Goal: Information Seeking & Learning: Learn about a topic

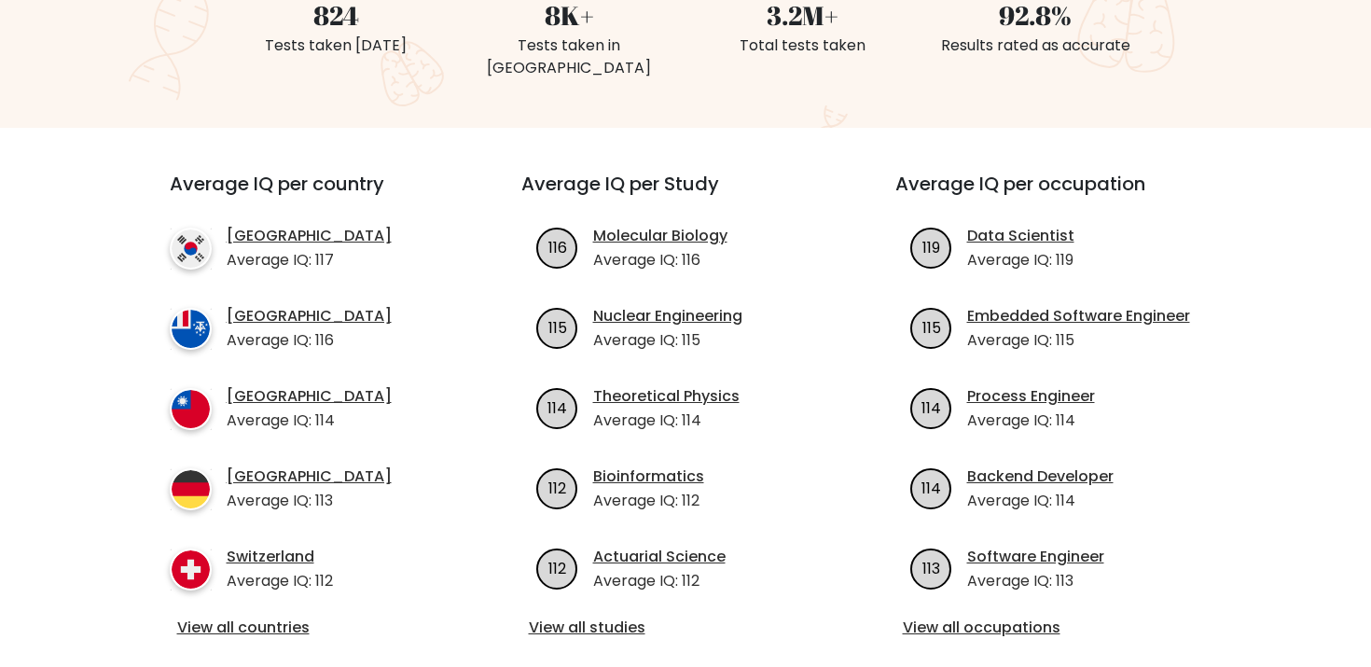
scroll to position [562, 0]
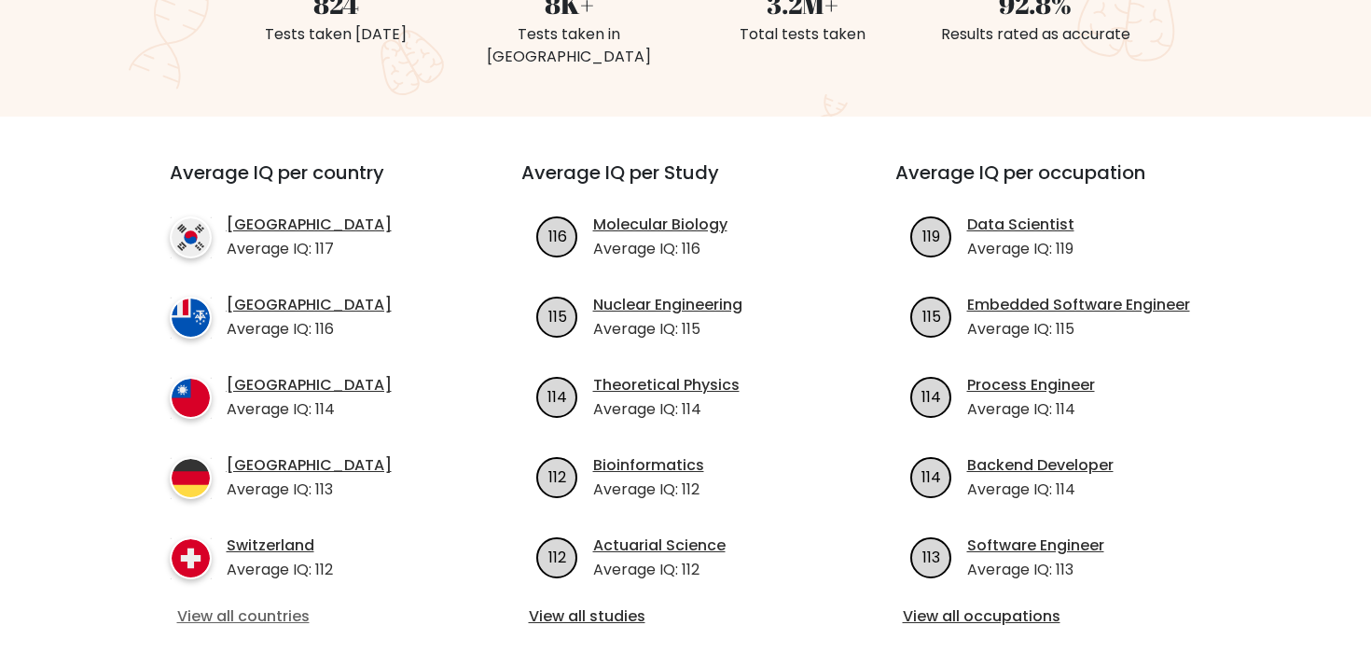
click at [289, 605] on link "View all countries" at bounding box center [312, 616] width 270 height 22
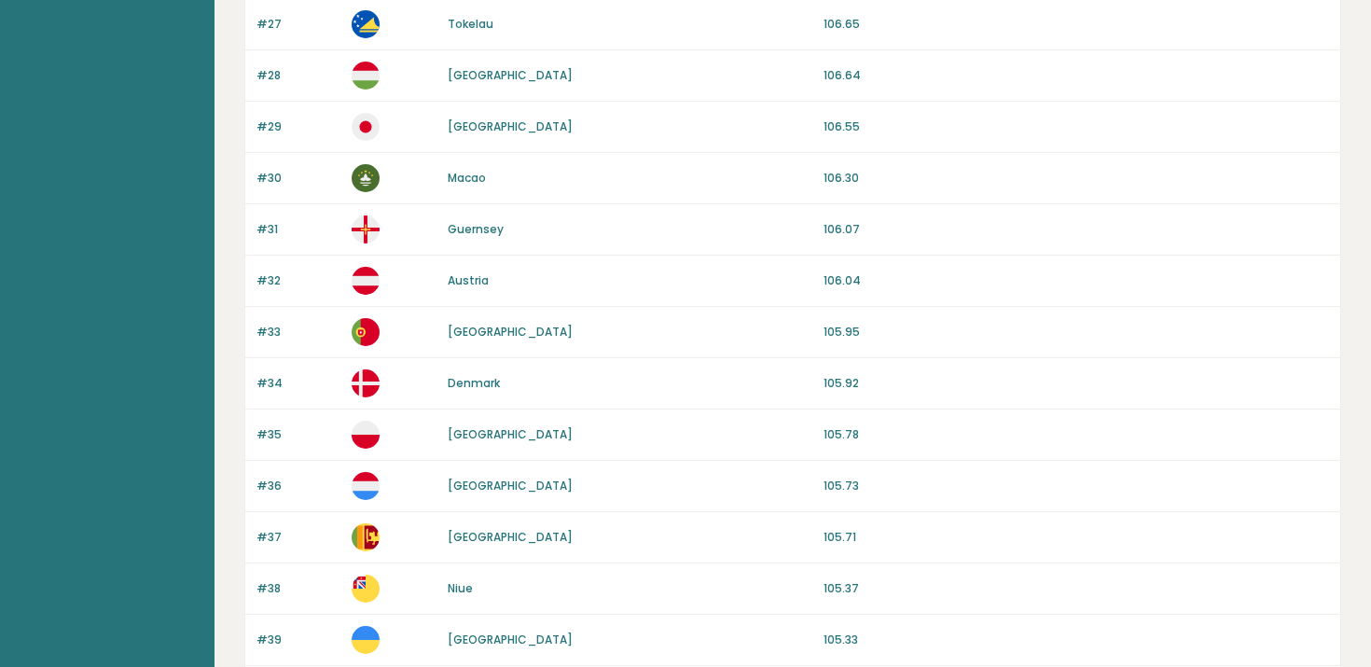
scroll to position [1756, 0]
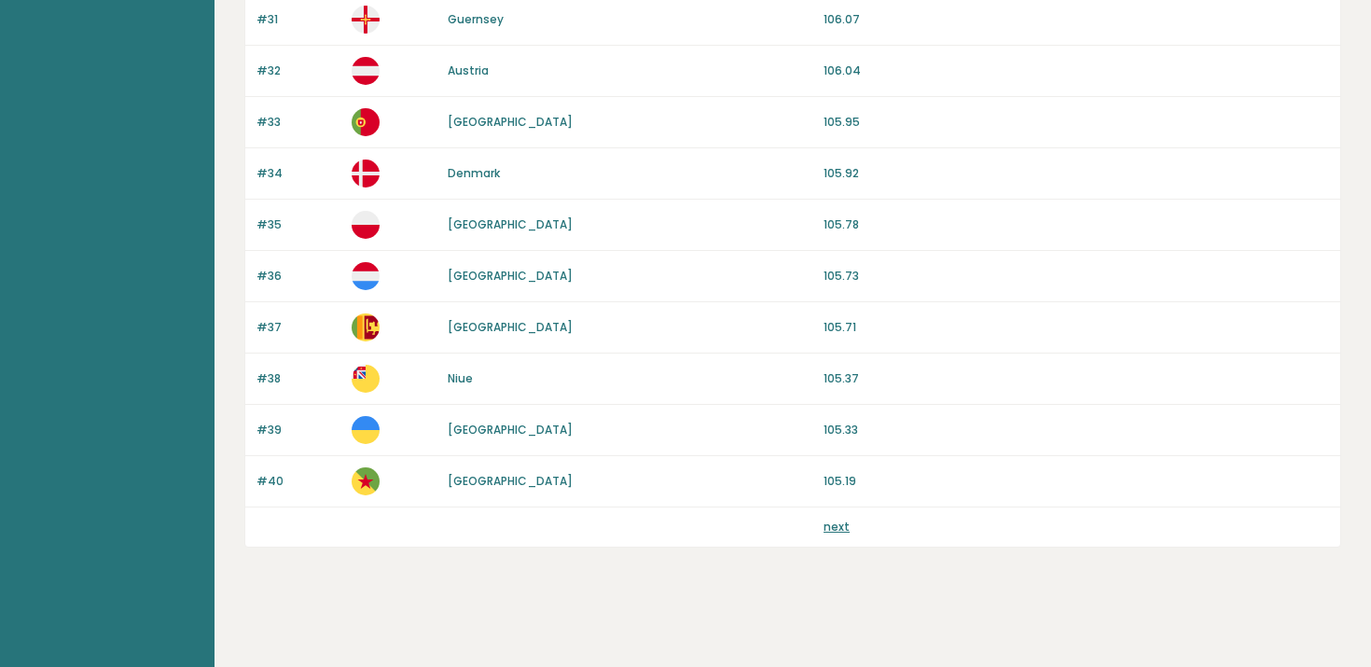
click at [849, 523] on div "next" at bounding box center [1077, 527] width 506 height 17
click at [836, 526] on link "next" at bounding box center [837, 527] width 26 height 16
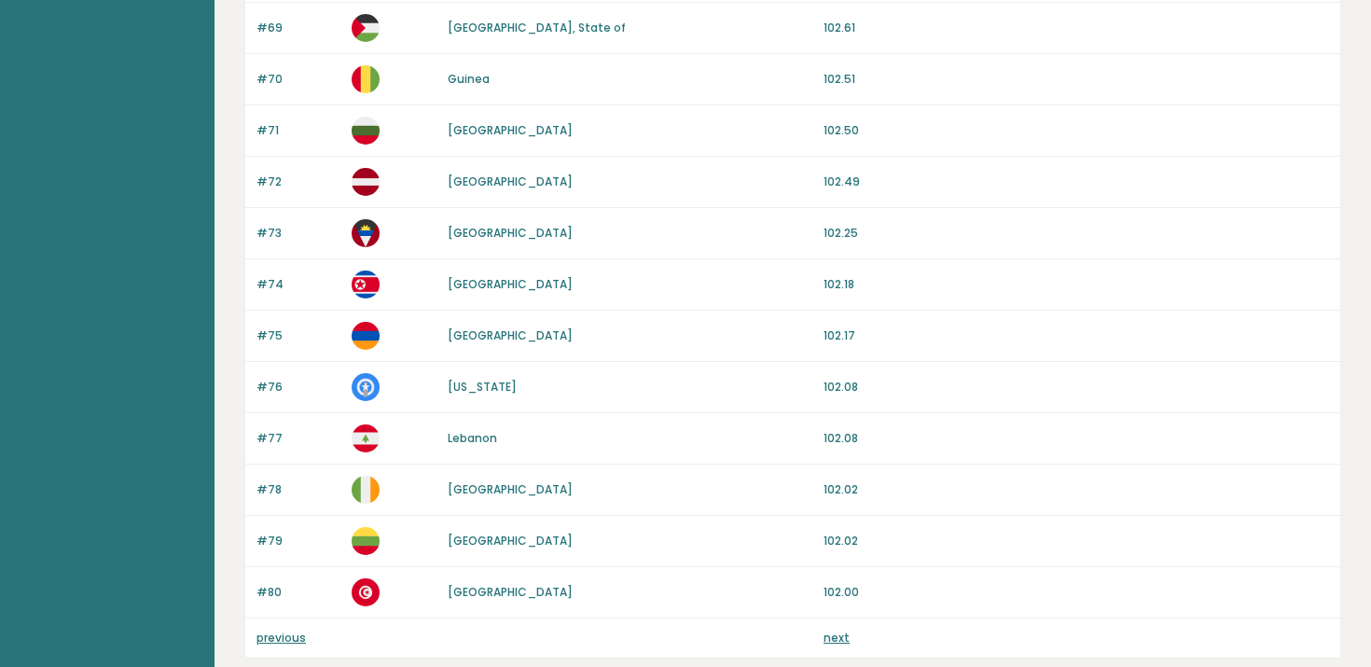
scroll to position [1756, 0]
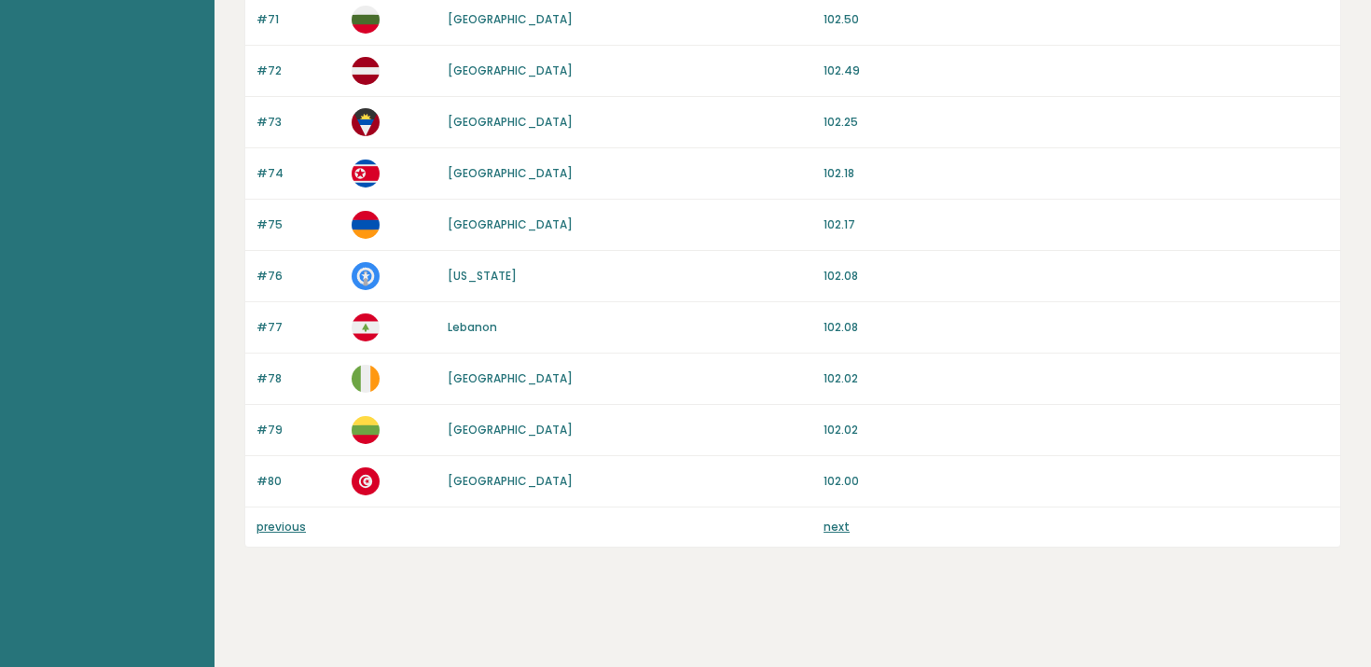
click at [837, 526] on link "next" at bounding box center [837, 527] width 26 height 16
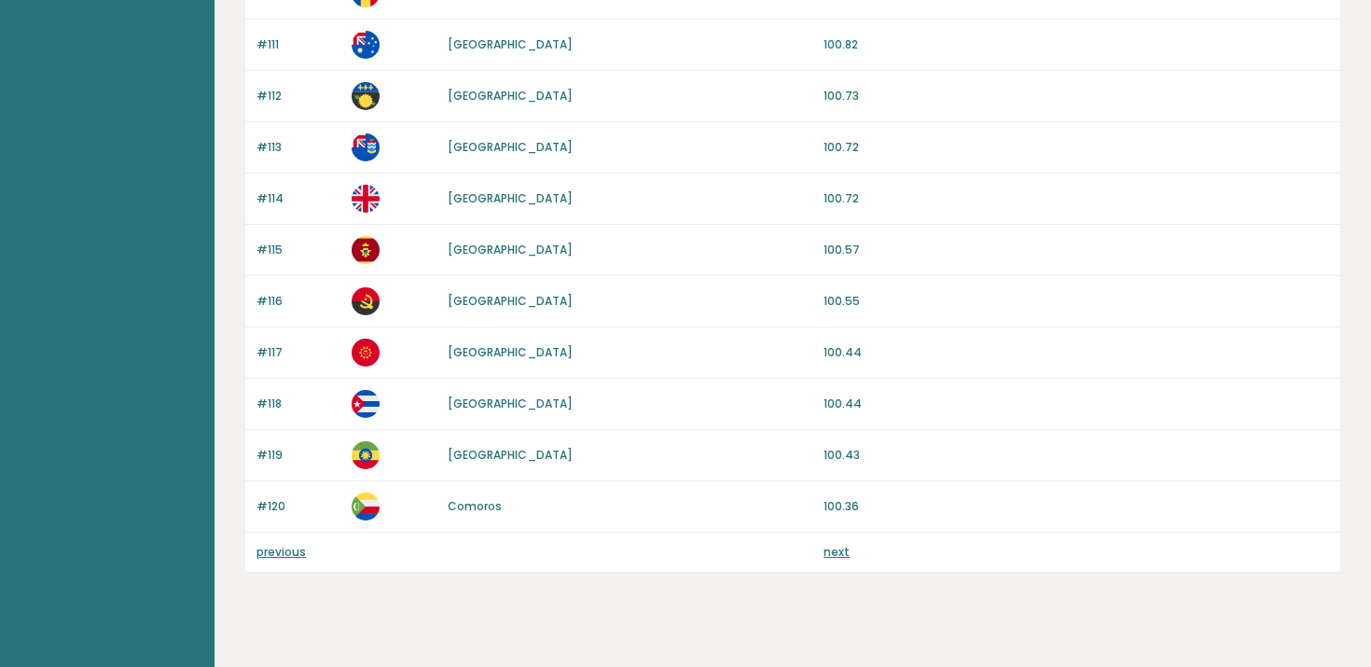
scroll to position [1756, 0]
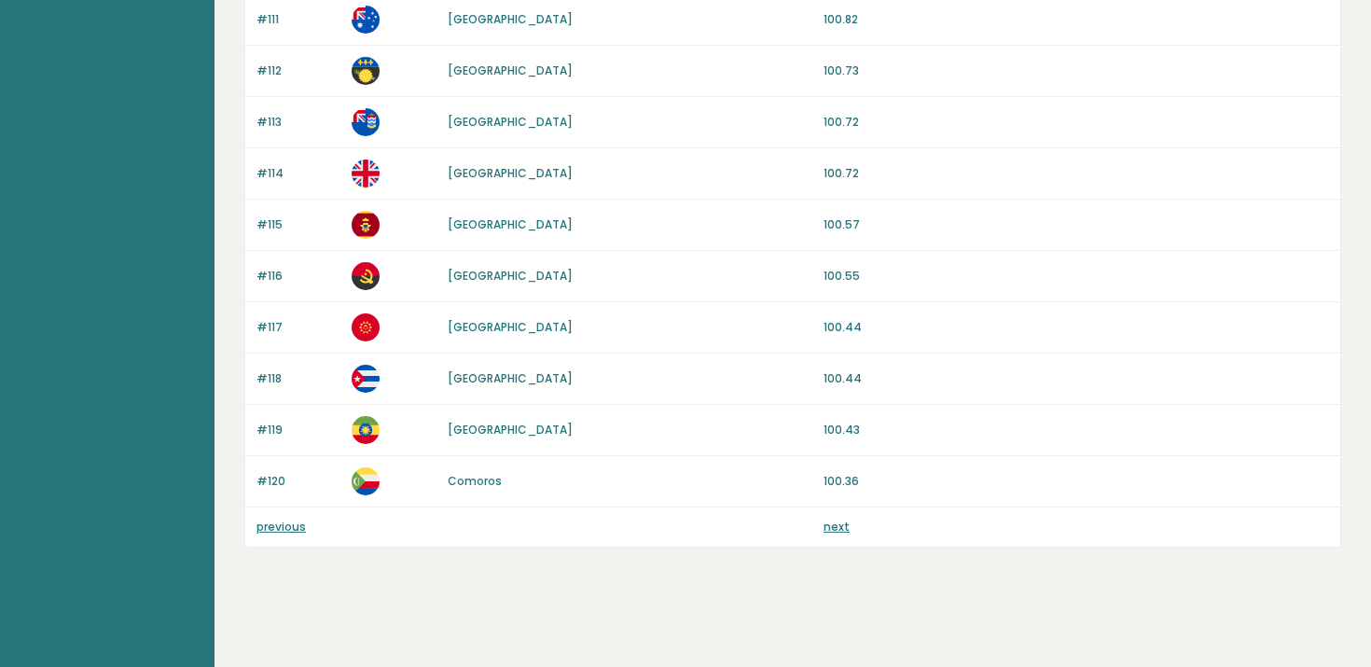
click at [845, 524] on link "next" at bounding box center [837, 527] width 26 height 16
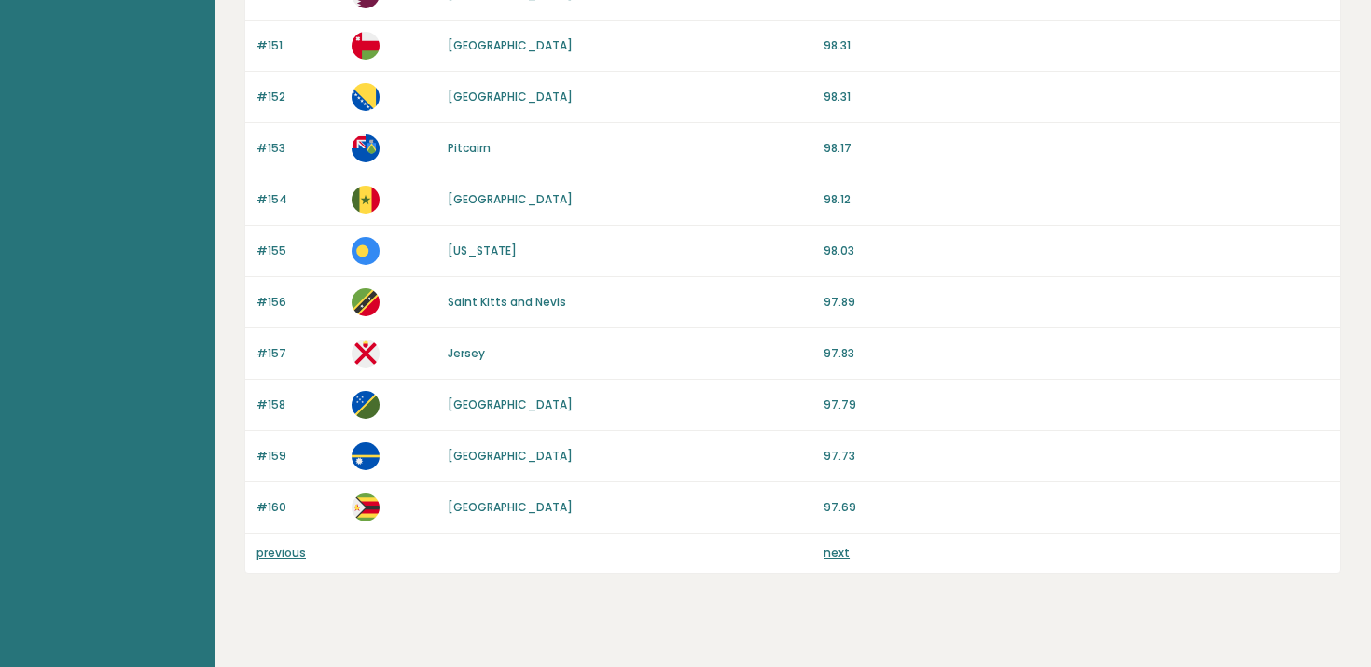
scroll to position [1756, 0]
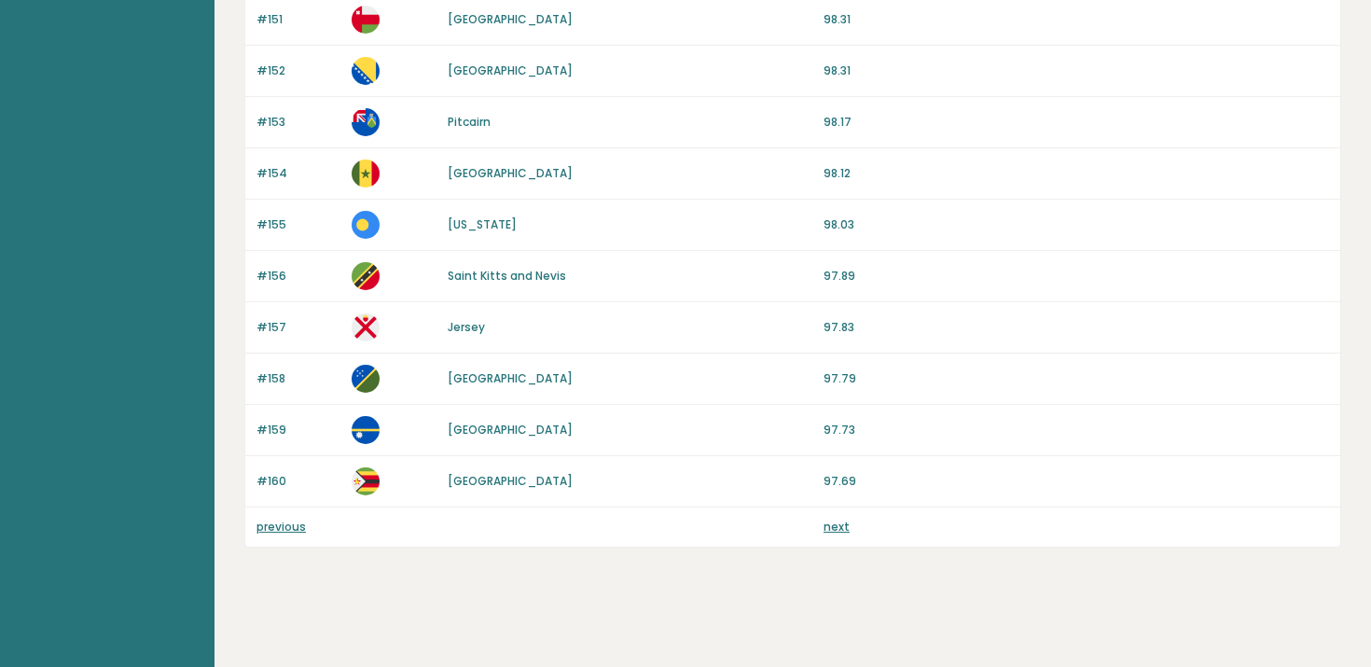
click at [840, 529] on link "next" at bounding box center [837, 527] width 26 height 16
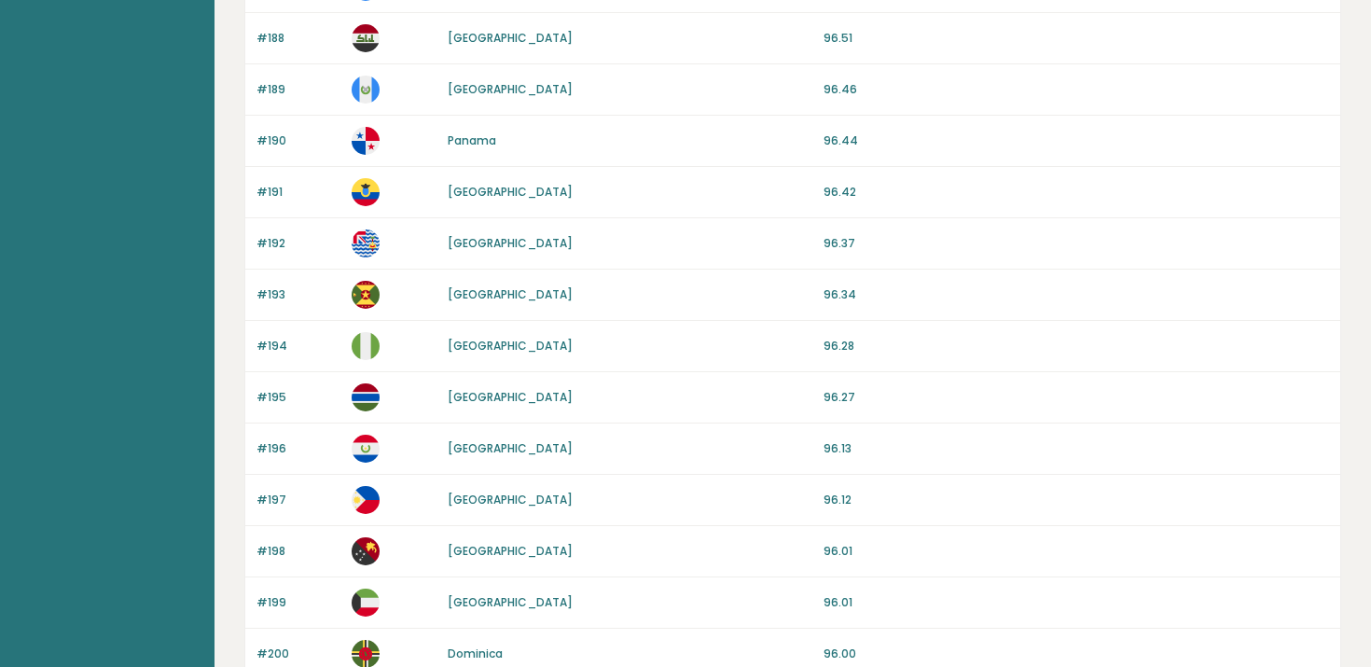
scroll to position [1756, 0]
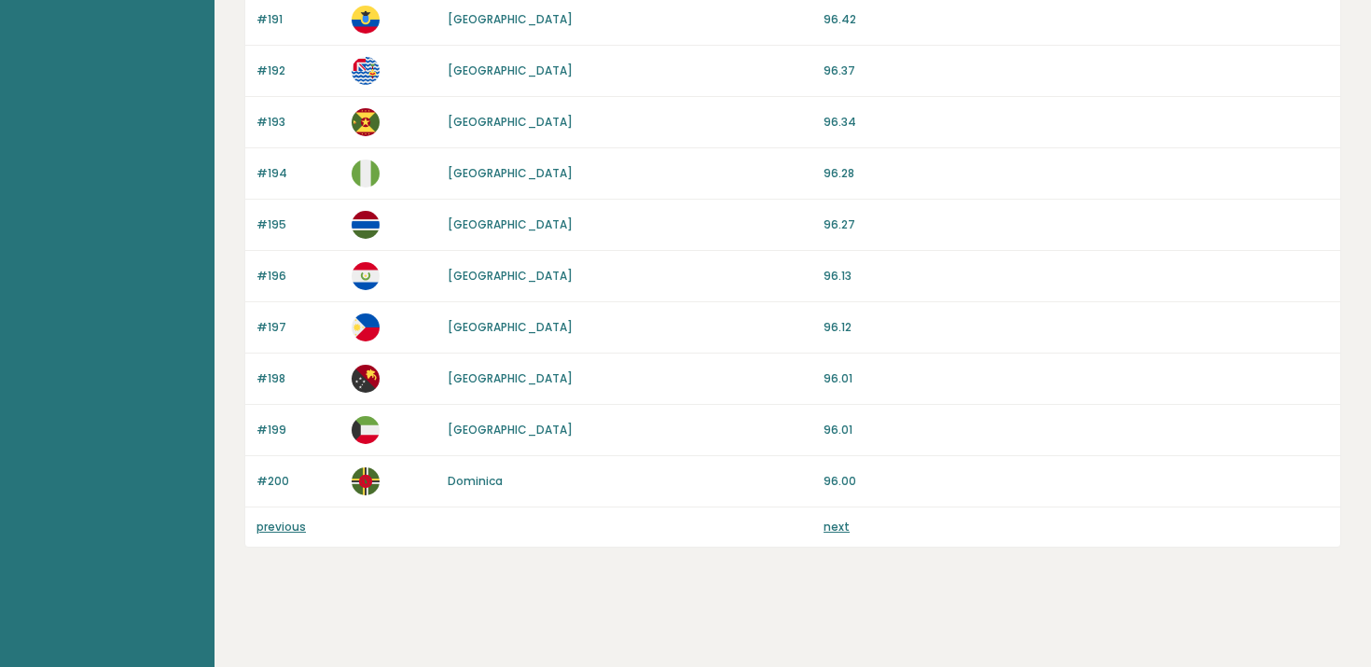
click at [834, 525] on link "next" at bounding box center [837, 527] width 26 height 16
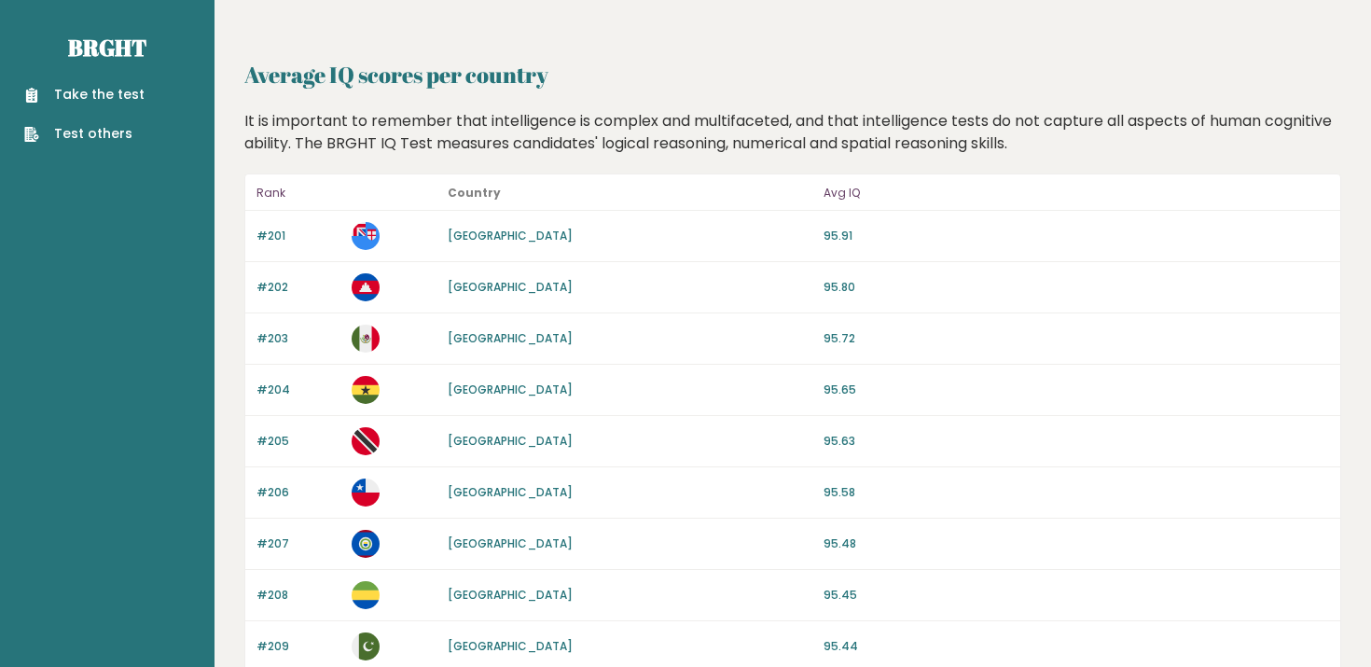
click at [104, 96] on link "Take the test" at bounding box center [84, 95] width 120 height 20
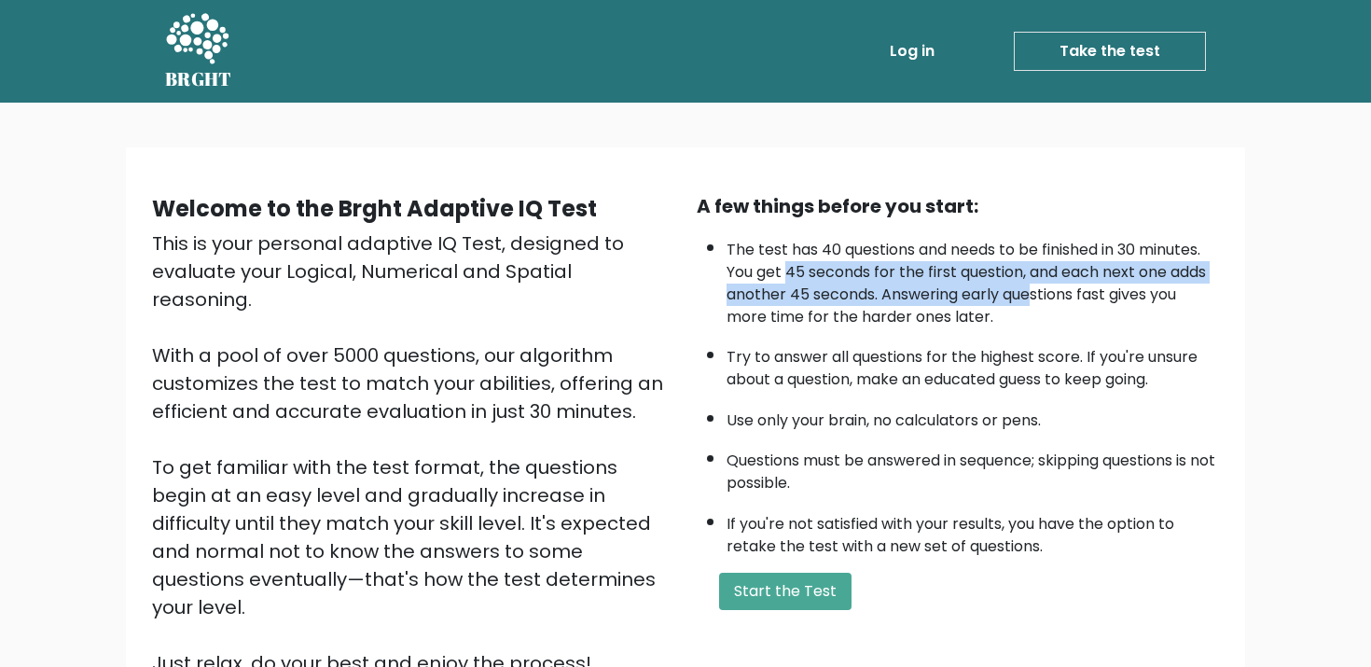
drag, startPoint x: 790, startPoint y: 265, endPoint x: 1032, endPoint y: 296, distance: 243.5
click at [1033, 296] on li "The test has 40 questions and needs to be finished in 30 minutes. You get 45 se…" at bounding box center [973, 278] width 493 height 99
click at [1032, 296] on li "The test has 40 questions and needs to be finished in 30 minutes. You get 45 se…" at bounding box center [973, 278] width 493 height 99
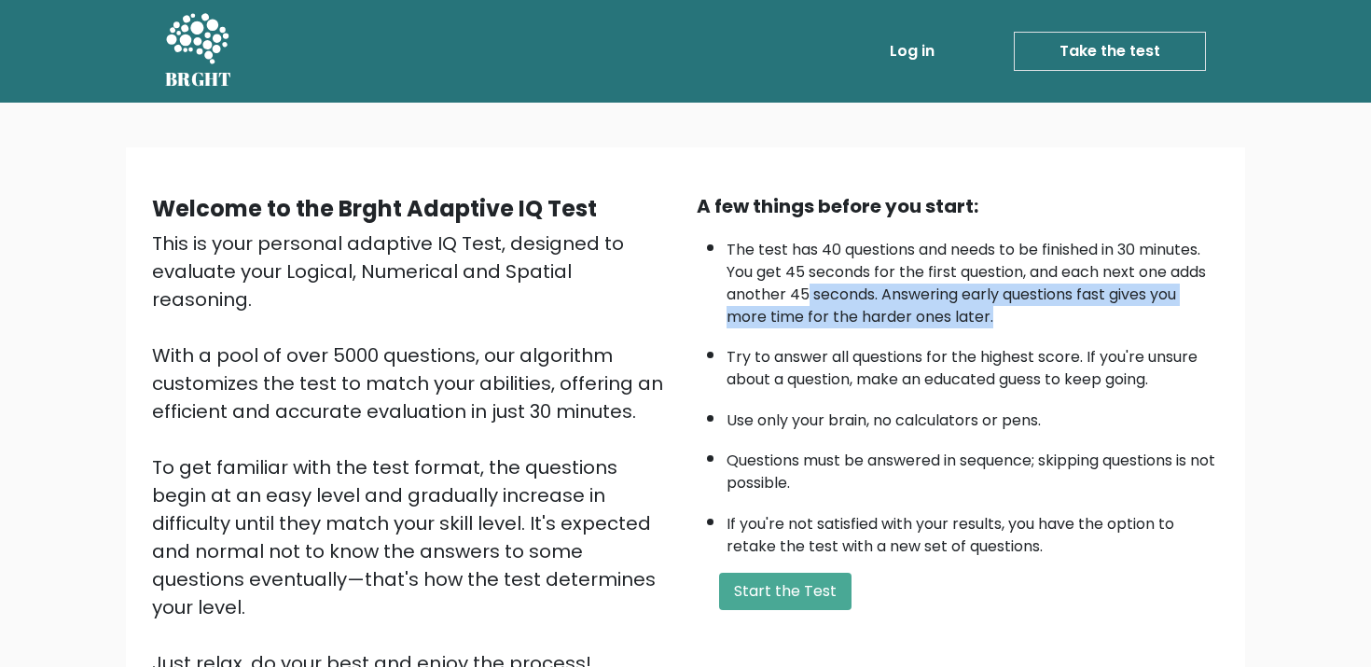
drag, startPoint x: 804, startPoint y: 285, endPoint x: 1064, endPoint y: 319, distance: 262.4
click at [1065, 320] on li "The test has 40 questions and needs to be finished in 30 minutes. You get 45 se…" at bounding box center [973, 278] width 493 height 99
click at [1064, 319] on li "The test has 40 questions and needs to be finished in 30 minutes. You get 45 se…" at bounding box center [973, 278] width 493 height 99
